Goal: Task Accomplishment & Management: Use online tool/utility

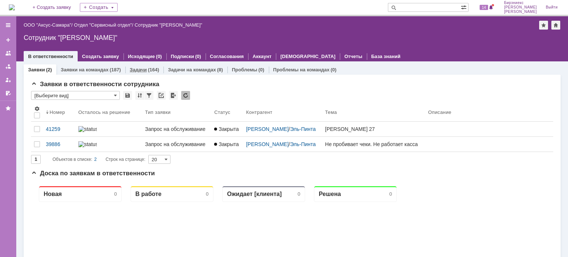
click at [145, 72] on div "Задачи (164)" at bounding box center [144, 69] width 38 height 11
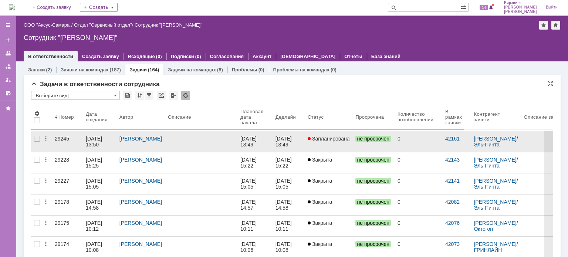
click at [194, 140] on div at bounding box center [201, 139] width 67 height 6
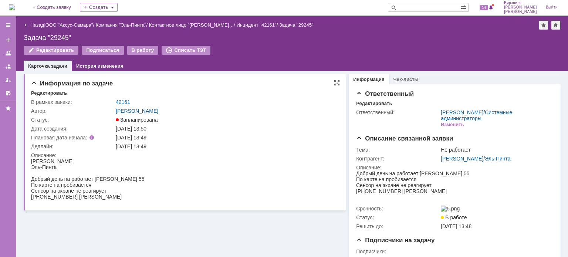
click at [280, 162] on html "[PERSON_NAME] день на [STREET_ADDRESS][PERSON_NAME] По карте на пробивается Сен…" at bounding box center [182, 178] width 302 height 41
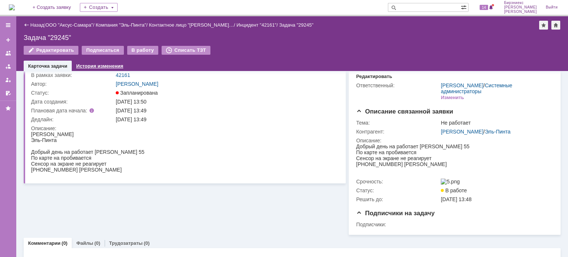
scroll to position [37, 0]
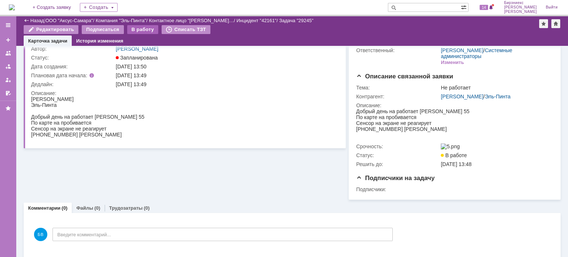
click at [130, 29] on div "В работу" at bounding box center [142, 29] width 31 height 9
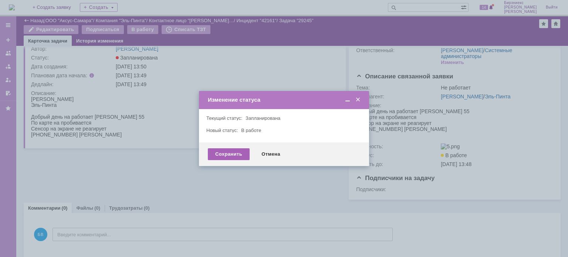
click at [229, 152] on div "Сохранить" at bounding box center [229, 154] width 42 height 12
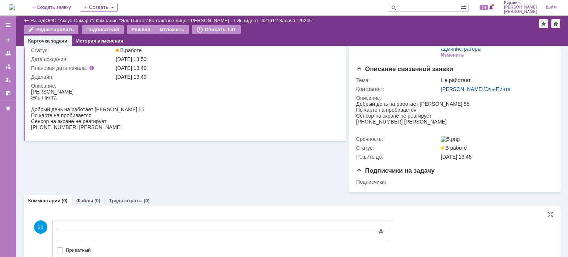
scroll to position [0, 0]
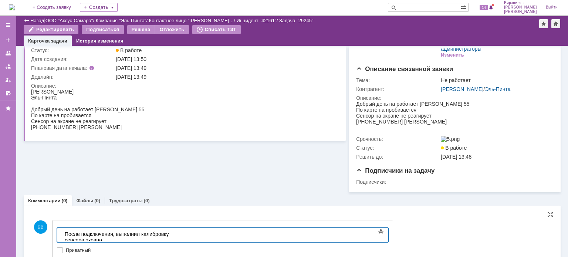
click at [170, 234] on div "После подключения, выполнил калибровку сенсера экрана" at bounding box center [117, 237] width 105 height 12
click at [173, 230] on body "После подключения, выполнил калибровку сенсора экрана" at bounding box center [117, 237] width 111 height 18
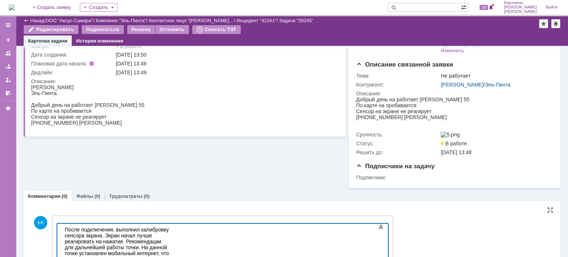
scroll to position [52, 0]
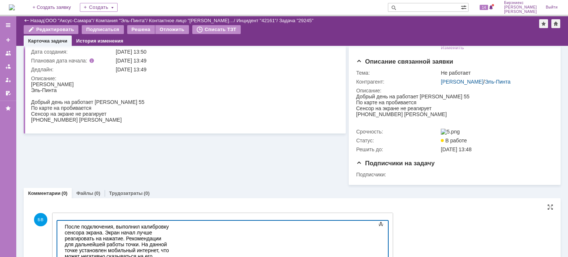
click at [170, 246] on div "После подключения, выполнил калибровку сенсора экрана. Экран начал лучше реагир…" at bounding box center [117, 262] width 105 height 77
click at [170, 244] on div "После подключения, выполнил калибровку сенсора экрана. Экран начал лучше реагир…" at bounding box center [117, 262] width 105 height 77
click at [117, 252] on div "После подключения, выполнил калибровку сенсора экрана. Экран начал лучше реагир…" at bounding box center [117, 262] width 105 height 77
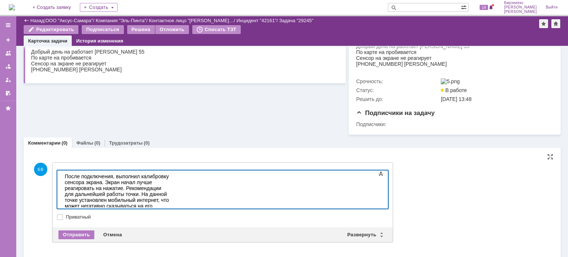
scroll to position [107, 0]
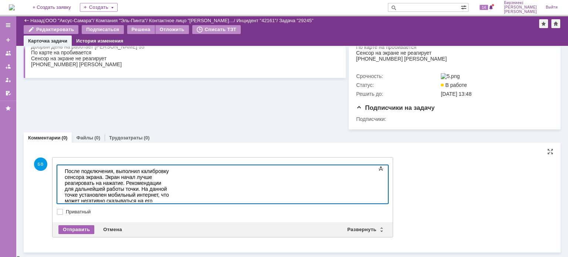
click at [84, 230] on div "Отправить" at bounding box center [76, 229] width 36 height 9
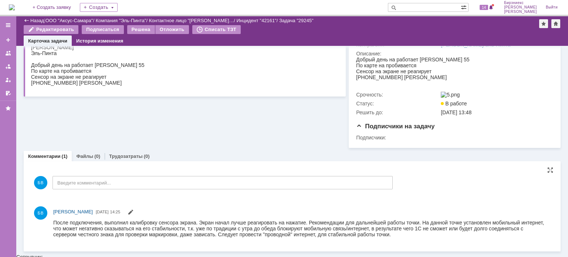
scroll to position [0, 0]
click at [139, 31] on div "Решена" at bounding box center [141, 29] width 28 height 9
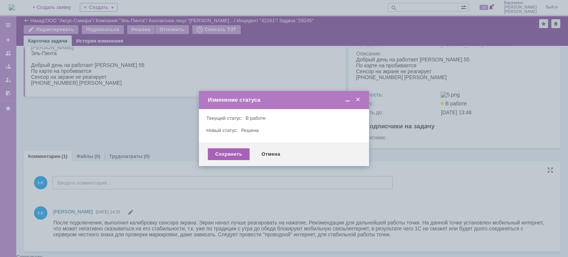
click at [229, 158] on div "Сохранить" at bounding box center [229, 154] width 42 height 12
